Goal: Transaction & Acquisition: Download file/media

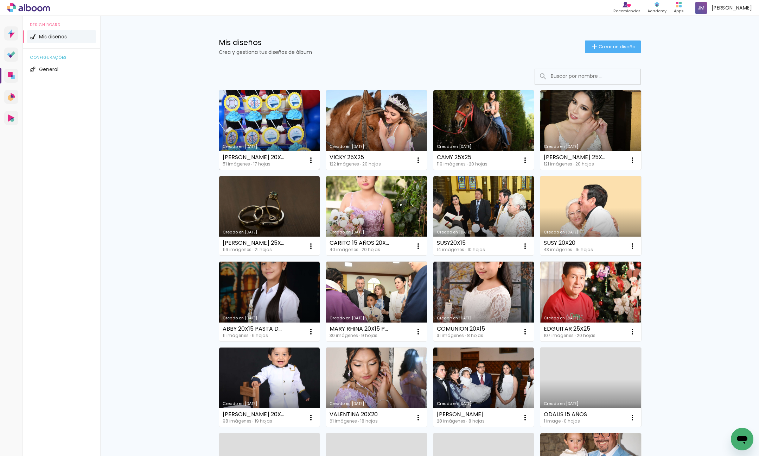
click at [272, 161] on div "[PERSON_NAME] 20X20 51 imágenes ∙ 17 hojas" at bounding box center [254, 160] width 62 height 12
click at [255, 158] on div "[PERSON_NAME] 20X20" at bounding box center [254, 157] width 62 height 6
click at [285, 123] on link "Creado en [DATE]" at bounding box center [269, 130] width 101 height 80
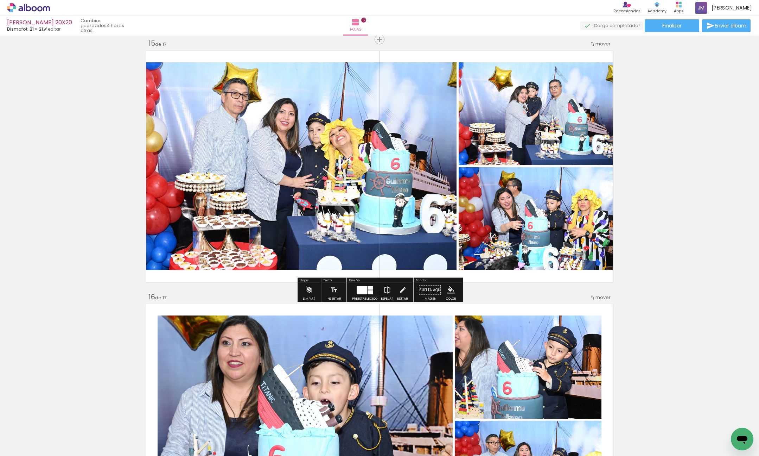
scroll to position [3557, 0]
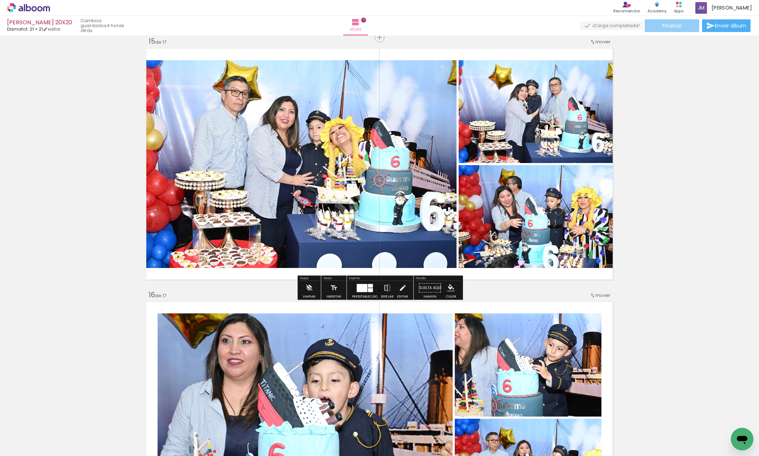
click at [675, 25] on span "Finalizar" at bounding box center [672, 25] width 19 height 5
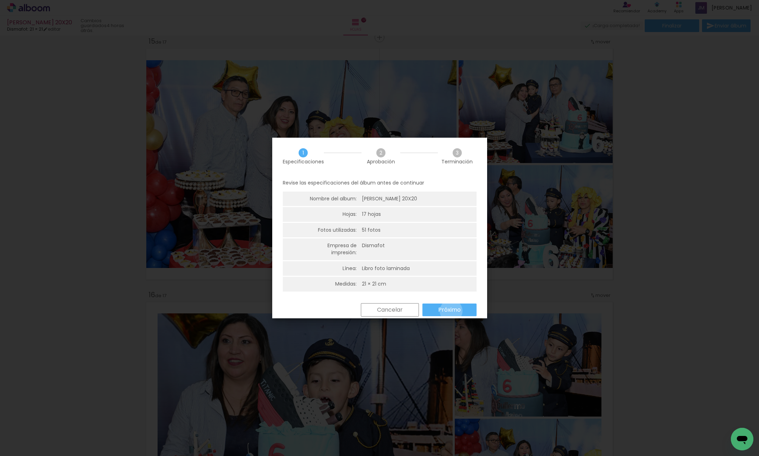
click at [0, 0] on slot "Próximo" at bounding box center [0, 0] width 0 height 0
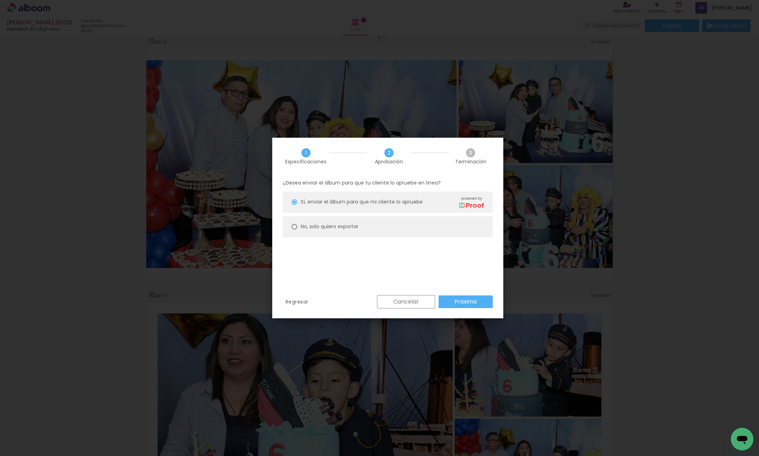
click at [295, 226] on div at bounding box center [295, 227] width 6 height 6
type paper-radio-button "on"
click at [0, 0] on slot "Próximo" at bounding box center [0, 0] width 0 height 0
type input "Alta, 300 DPI"
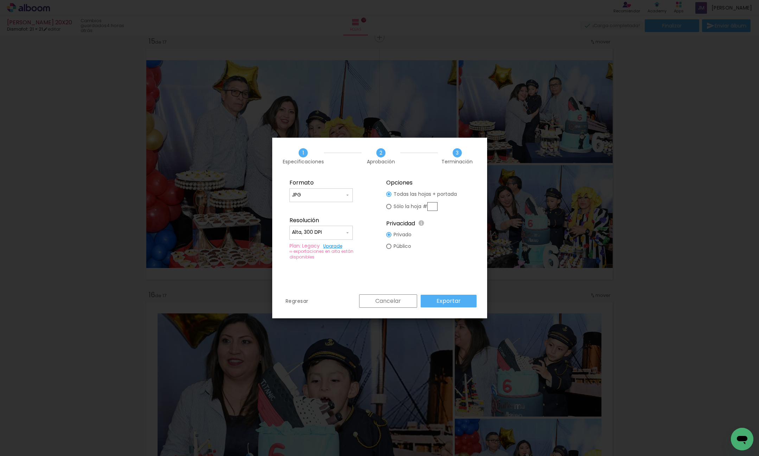
click at [463, 301] on paper-button "Exportar" at bounding box center [449, 301] width 56 height 13
